Goal: Navigation & Orientation: Find specific page/section

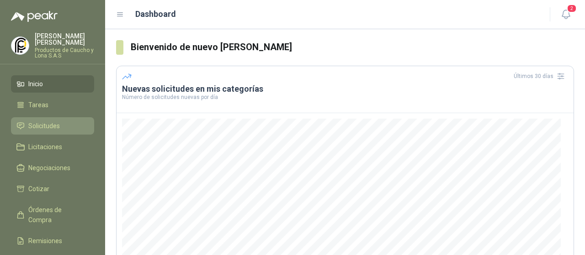
click at [42, 117] on link "Solicitudes" at bounding box center [52, 125] width 83 height 17
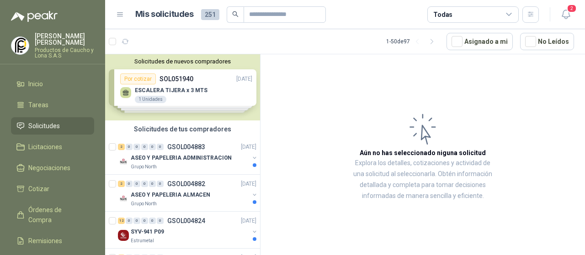
scroll to position [179, 0]
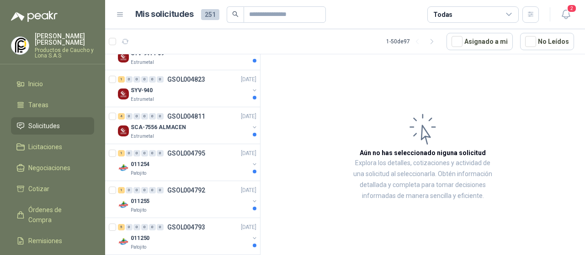
click at [43, 126] on link "Solicitudes" at bounding box center [52, 125] width 83 height 17
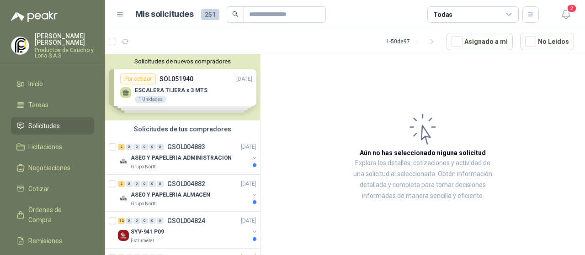
click at [216, 80] on div "Solicitudes de nuevos compradores Por cotizar SOL051940 [DATE] ESCALERA TIJERA …" at bounding box center [182, 87] width 155 height 66
click at [216, 80] on div "Por cotizar SOL051940 [DATE]" at bounding box center [186, 79] width 132 height 11
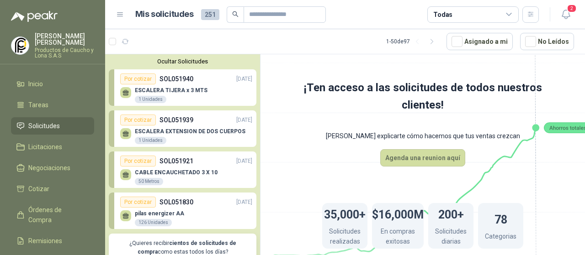
click at [50, 48] on p "Productos de Caucho y Lona S.A.S" at bounding box center [64, 53] width 59 height 11
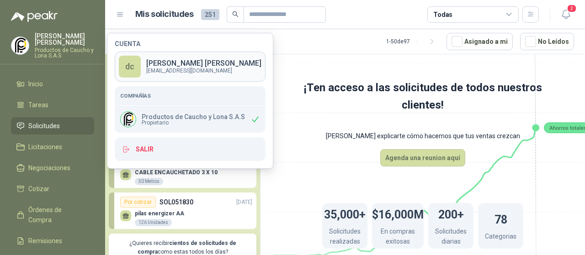
click at [158, 64] on p "[PERSON_NAME]" at bounding box center [203, 63] width 115 height 7
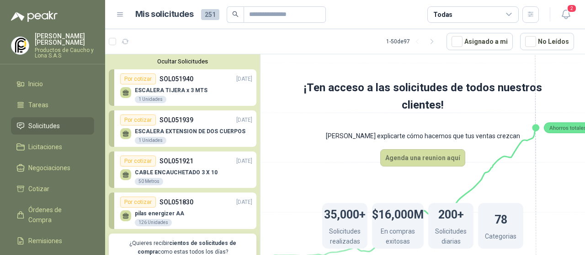
click at [158, 64] on button "Ocultar Solicitudes" at bounding box center [183, 61] width 148 height 7
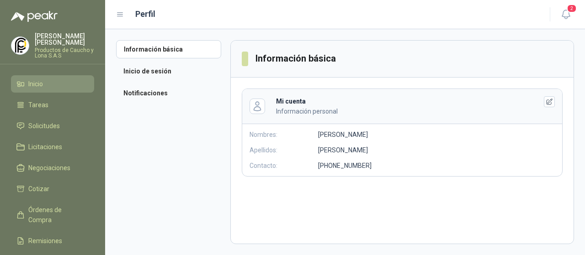
click at [30, 83] on link "Inicio" at bounding box center [52, 83] width 83 height 17
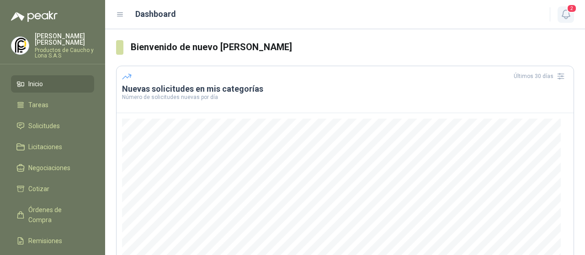
click at [567, 18] on icon "button" at bounding box center [566, 14] width 8 height 9
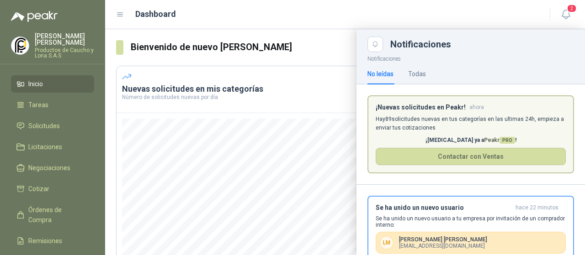
scroll to position [70, 0]
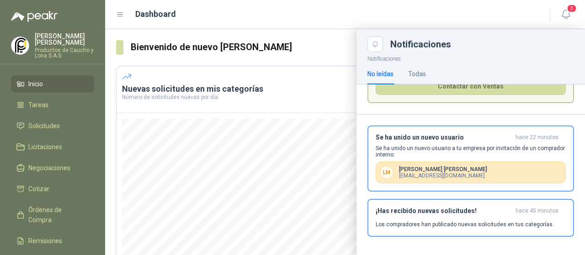
click at [46, 79] on li "Inicio" at bounding box center [52, 84] width 72 height 10
click at [42, 100] on span "Tareas" at bounding box center [38, 105] width 20 height 10
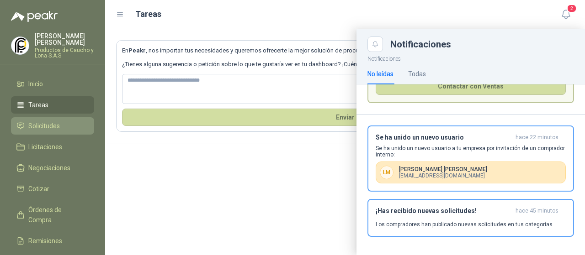
click at [40, 121] on span "Solicitudes" at bounding box center [44, 126] width 32 height 10
